Goal: Find specific page/section: Find specific page/section

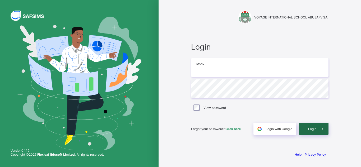
type input "**********"
click at [311, 128] on span "Login" at bounding box center [312, 129] width 8 height 4
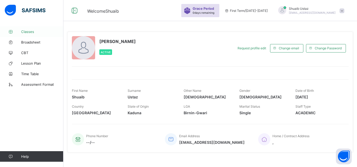
click at [42, 30] on span "Classes" at bounding box center [42, 32] width 42 height 4
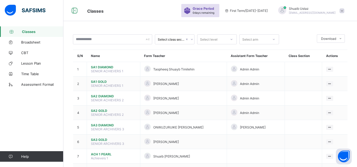
click at [114, 29] on div "Select class section Select level Select arm Download Pdf Report Excel Report S…" at bounding box center [210, 137] width 294 height 223
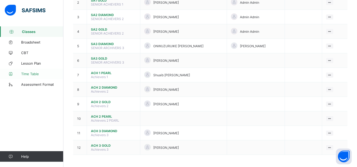
scroll to position [83, 0]
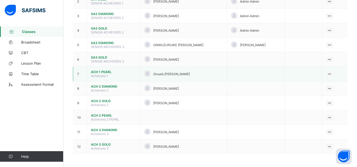
click at [103, 71] on span "ACH 1 PEARL" at bounding box center [113, 72] width 45 height 4
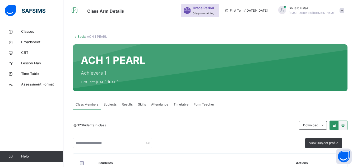
click at [115, 106] on span "Subjects" at bounding box center [110, 104] width 13 height 5
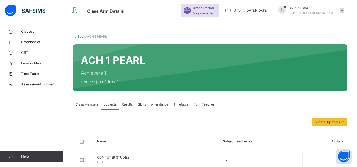
click at [115, 106] on span "Subjects" at bounding box center [110, 104] width 13 height 5
click at [30, 49] on link "CBT" at bounding box center [31, 53] width 63 height 11
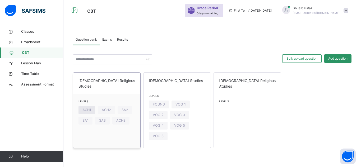
click at [85, 108] on div "ACH1" at bounding box center [87, 110] width 17 height 8
